Goal: Information Seeking & Learning: Learn about a topic

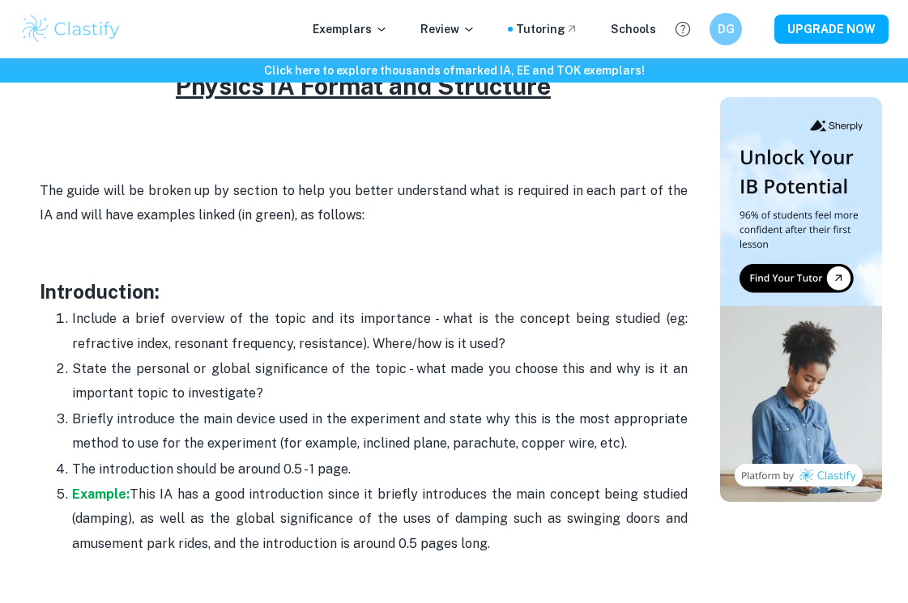
scroll to position [940, 0]
click at [96, 487] on strong "Example:" at bounding box center [100, 494] width 57 height 15
click at [253, 385] on p "State the personal or global significance of the topic - what made you choose t…" at bounding box center [379, 382] width 615 height 49
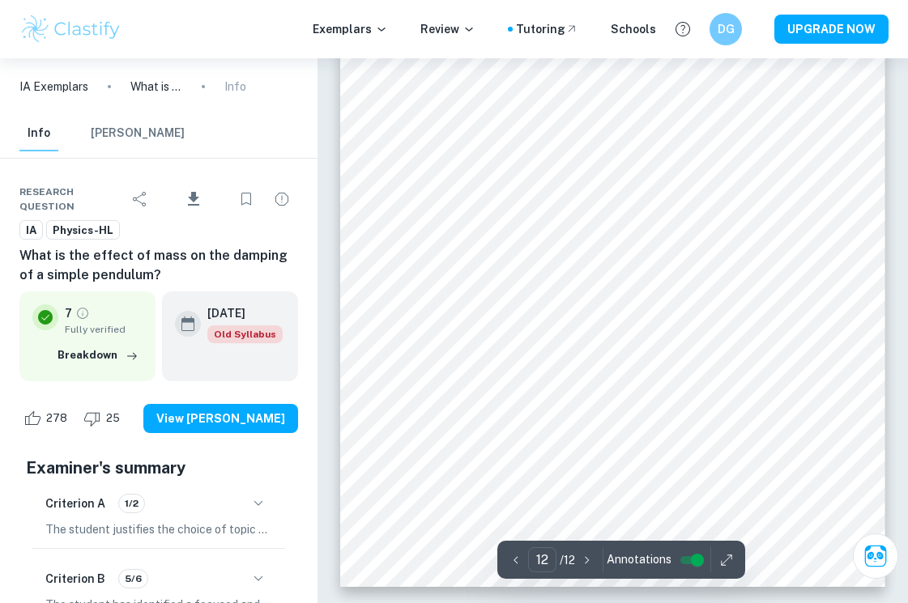
scroll to position [8300, 0]
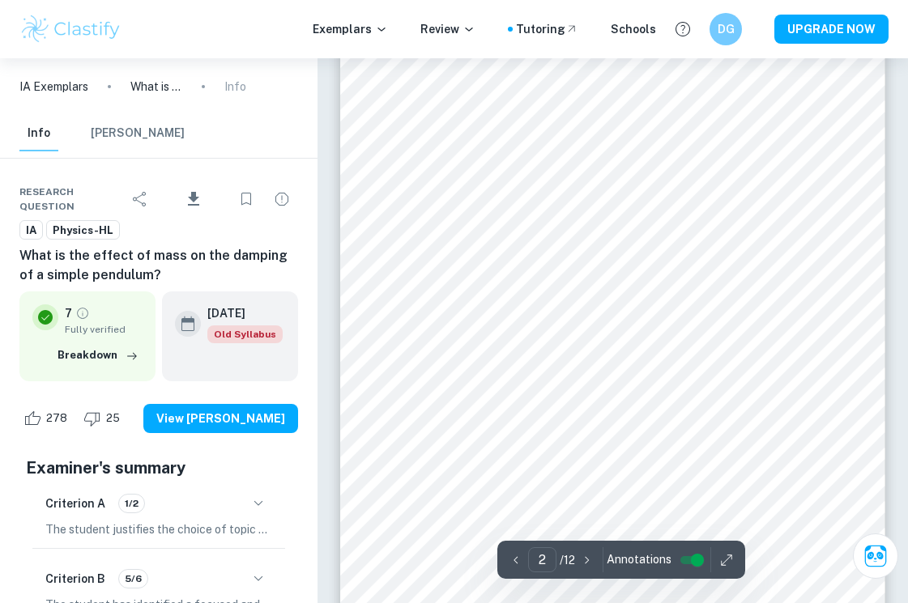
type input "1"
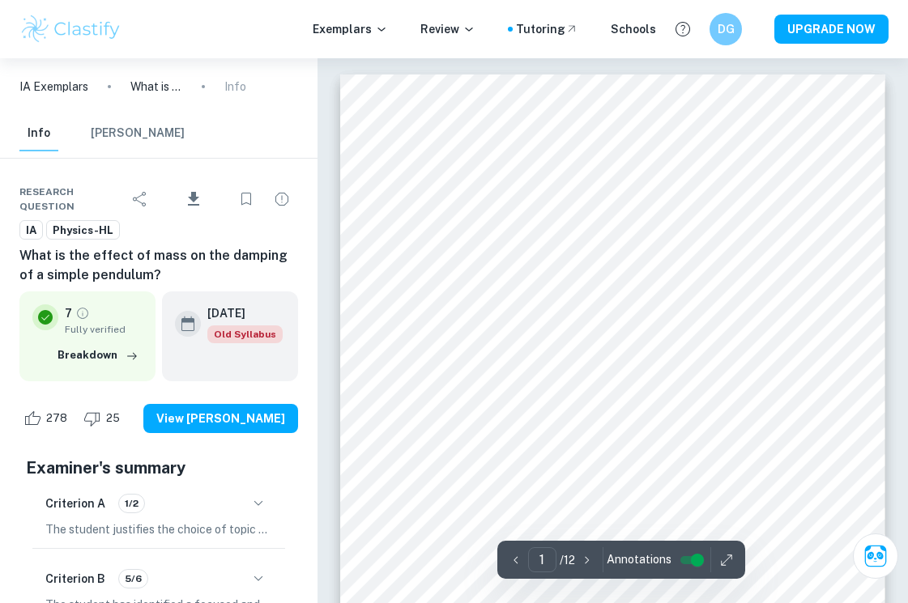
scroll to position [0, 0]
